Goal: Check status: Check status

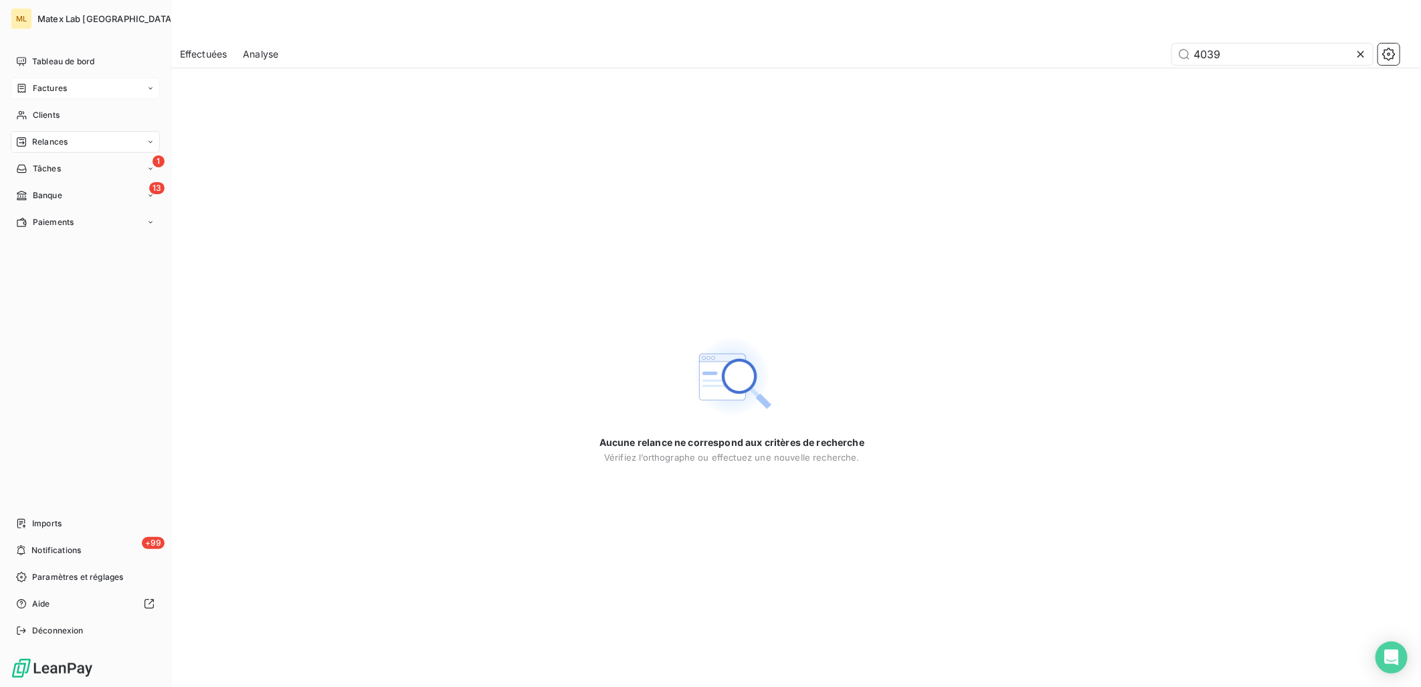
type input "4039"
click at [37, 91] on span "Factures" at bounding box center [50, 88] width 34 height 12
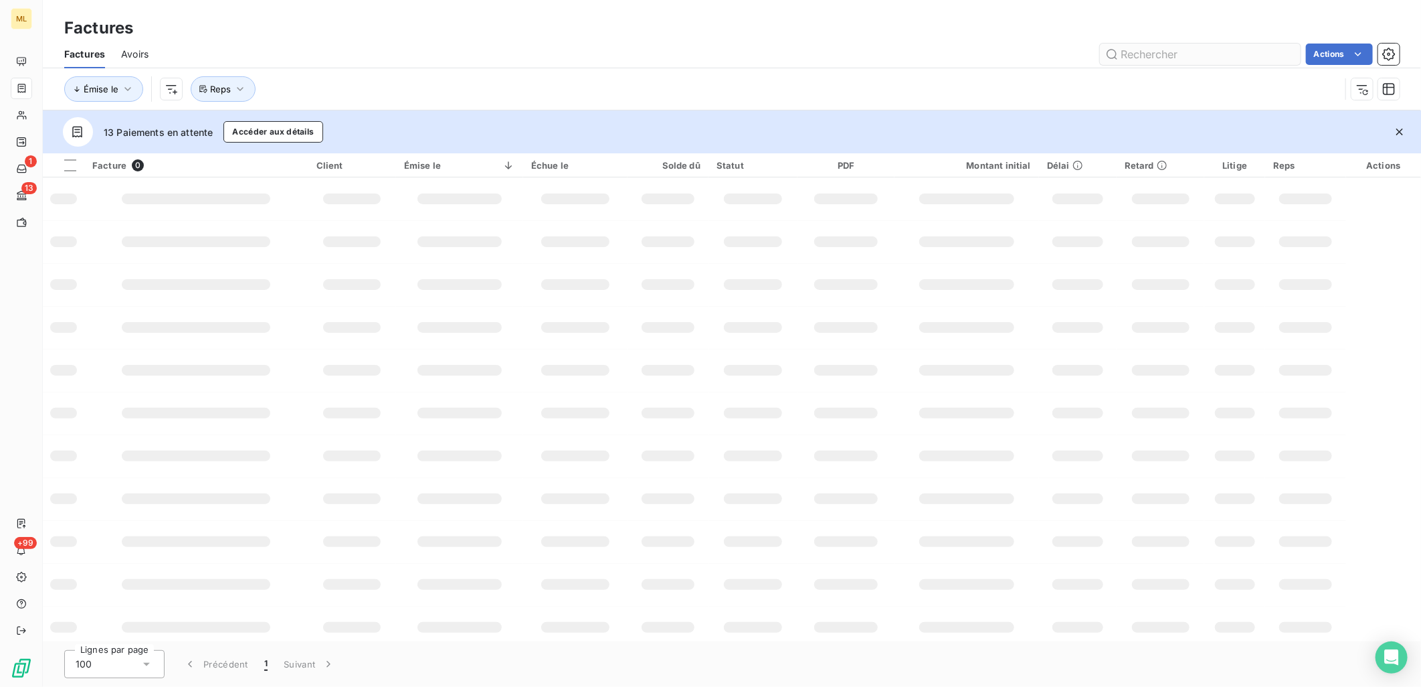
click at [1160, 56] on input "text" at bounding box center [1200, 53] width 201 height 21
type input "4039"
click at [1156, 48] on input "4039" at bounding box center [1200, 53] width 201 height 21
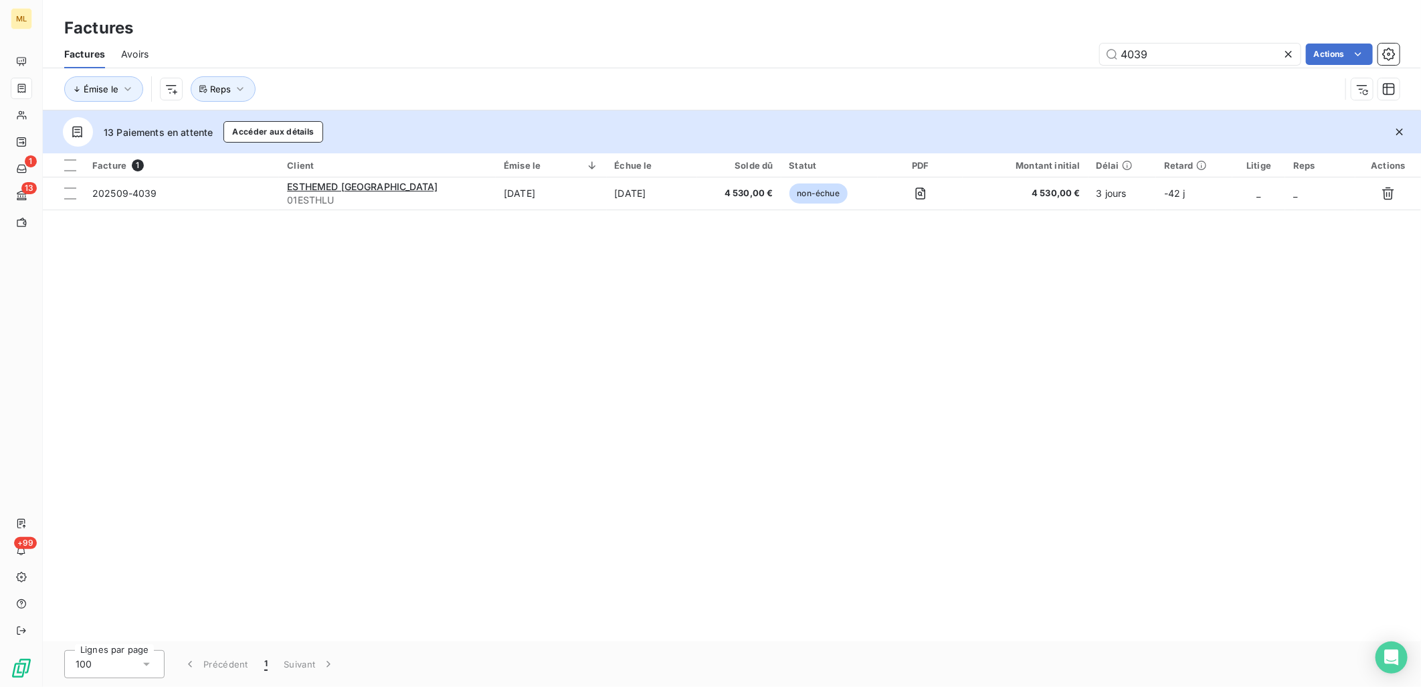
drag, startPoint x: 1207, startPoint y: 55, endPoint x: 1093, endPoint y: 48, distance: 114.7
click at [1093, 48] on div "4039 Actions" at bounding box center [782, 53] width 1235 height 21
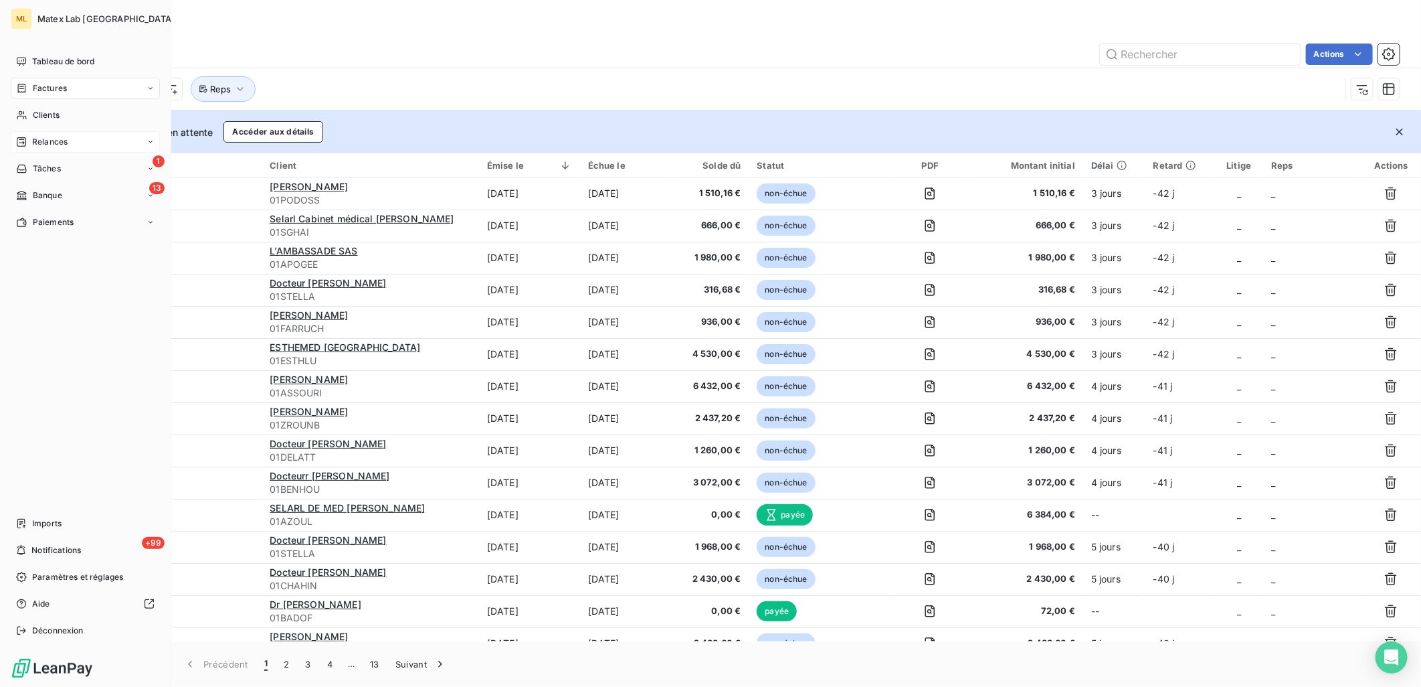
click at [41, 143] on span "Relances" at bounding box center [49, 142] width 35 height 12
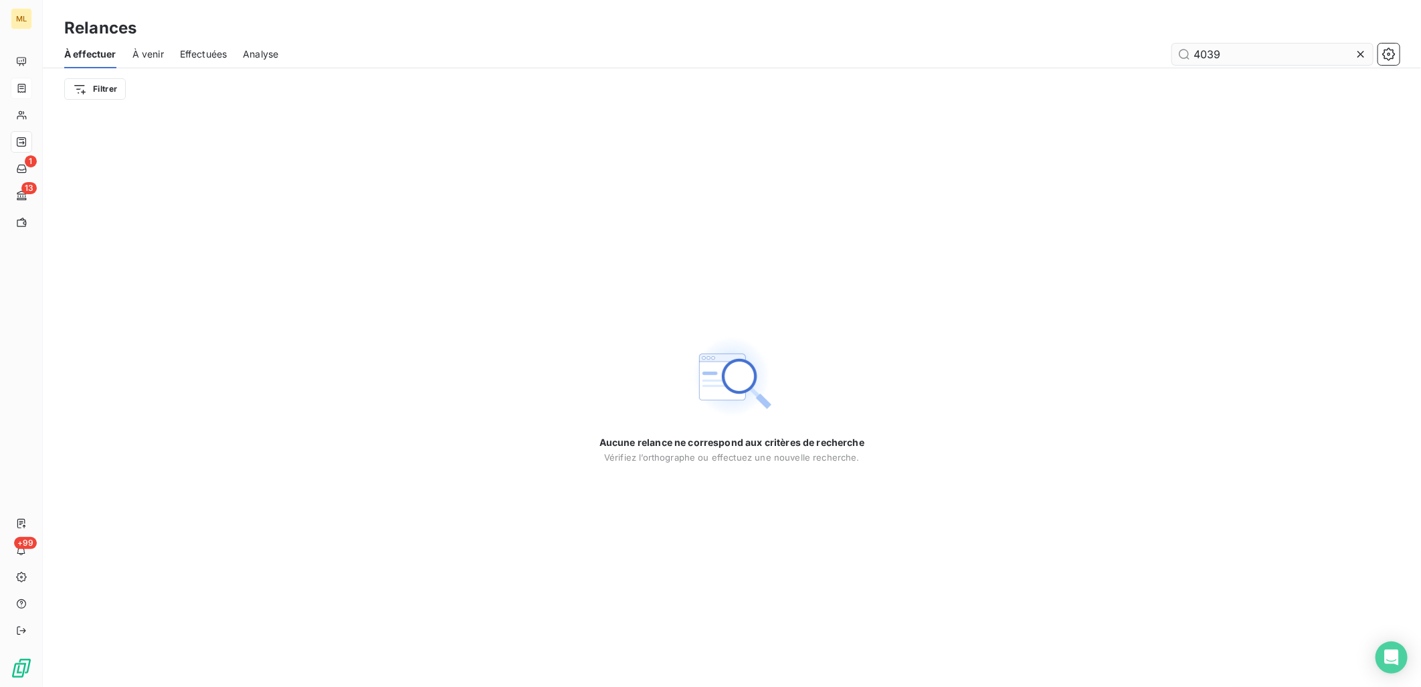
click at [1241, 55] on input "4039" at bounding box center [1272, 53] width 201 height 21
type input "4"
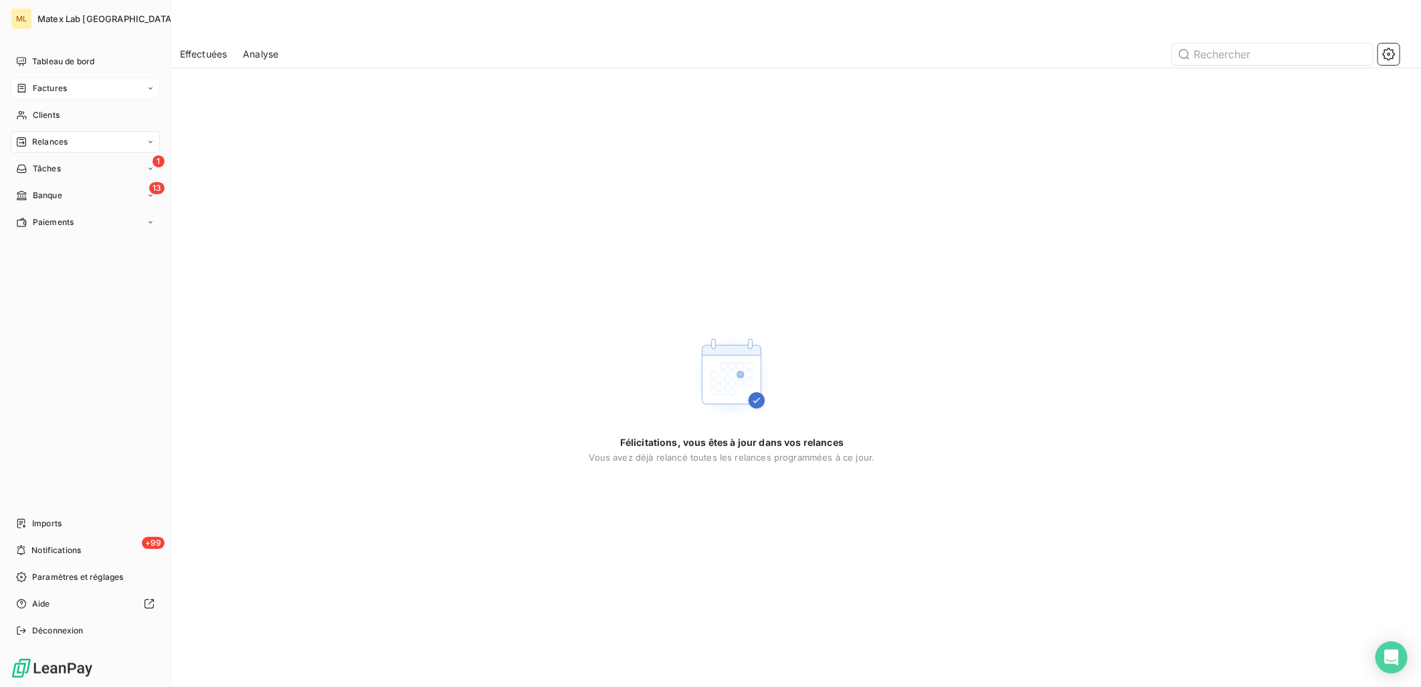
click at [23, 89] on icon at bounding box center [21, 88] width 11 height 11
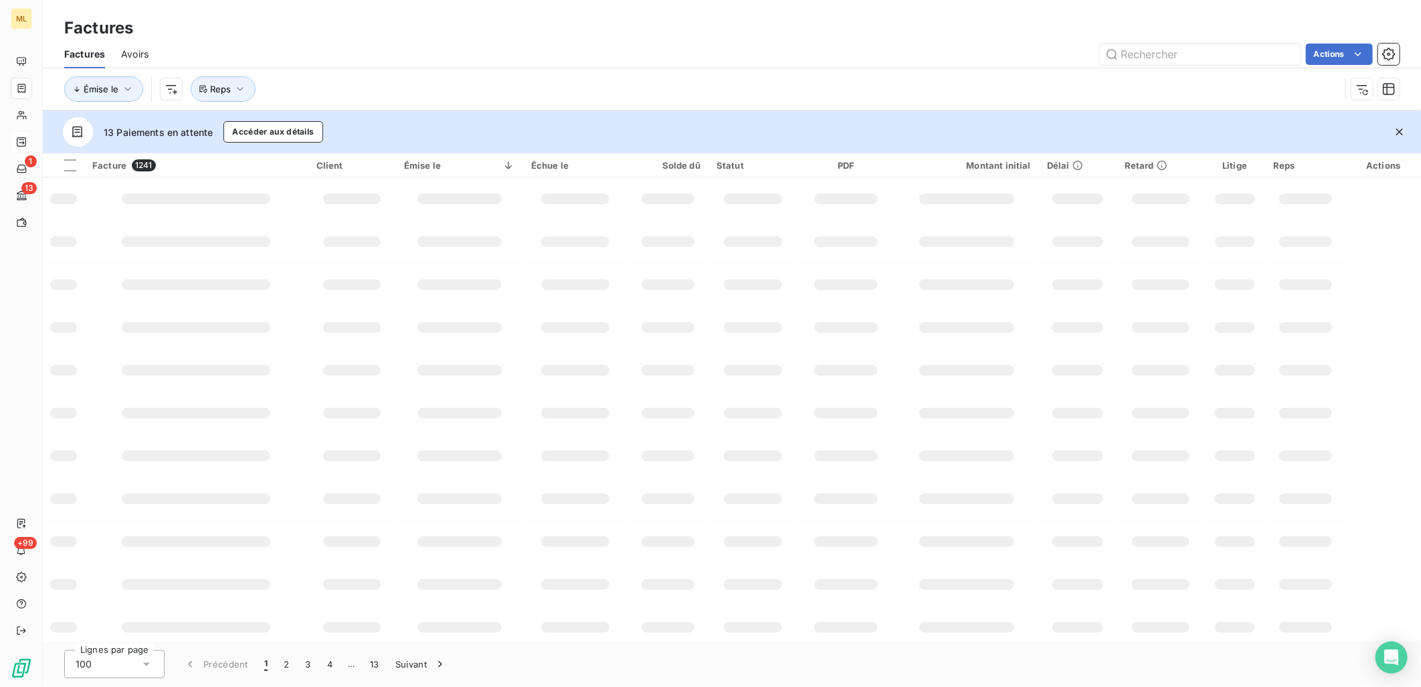
click at [649, 43] on div "Actions" at bounding box center [782, 53] width 1235 height 21
